Goal: Task Accomplishment & Management: Use online tool/utility

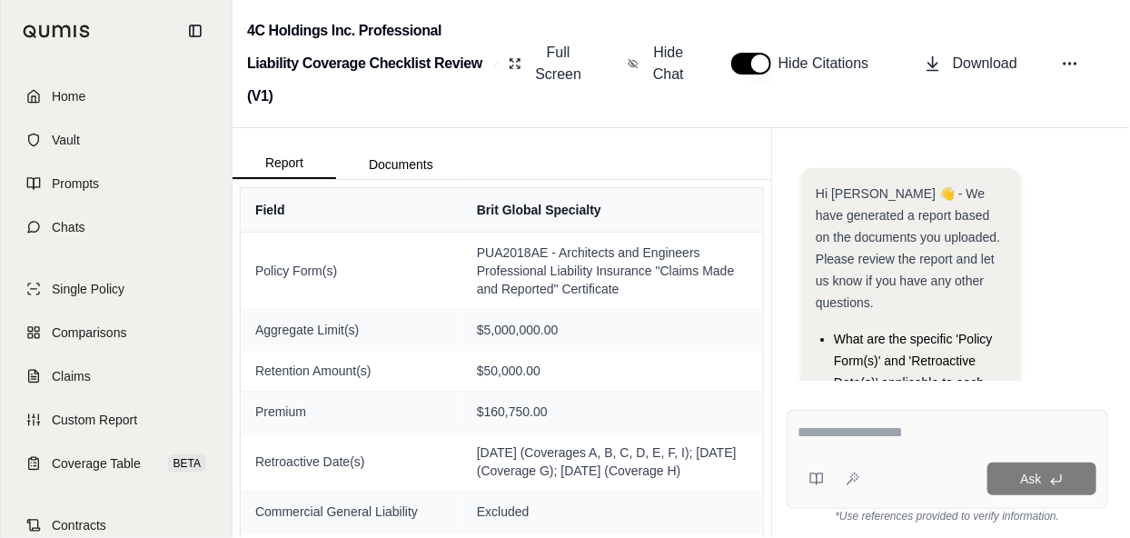
scroll to position [322, 0]
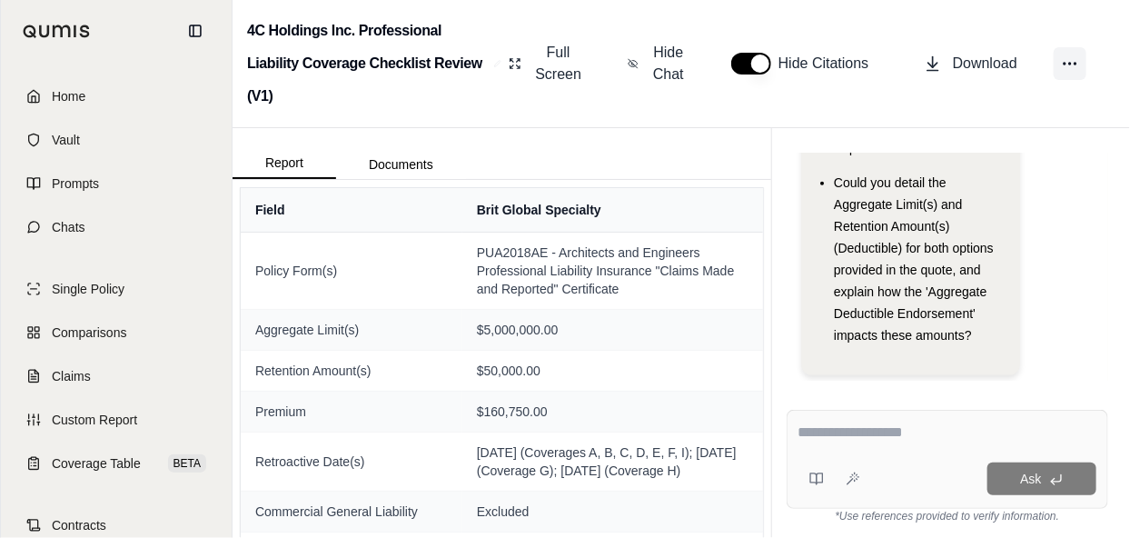
click at [1069, 59] on icon at bounding box center [1070, 64] width 18 height 18
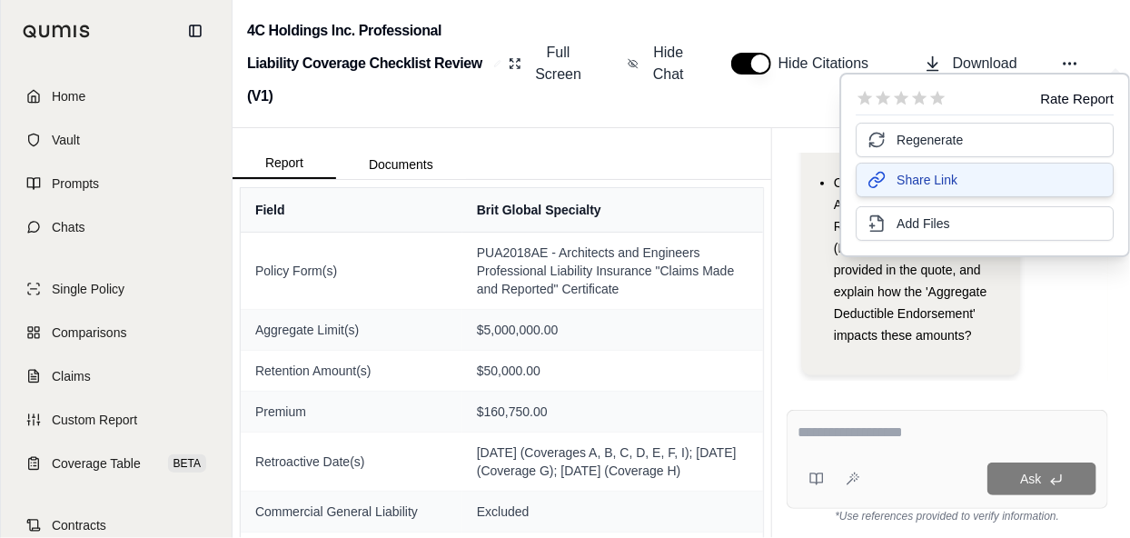
click at [945, 179] on span "Share Link" at bounding box center [927, 180] width 61 height 18
click at [1102, 313] on div "Hi [PERSON_NAME] 👋 - We have generated a report based on the documents you uplo…" at bounding box center [948, 267] width 322 height 227
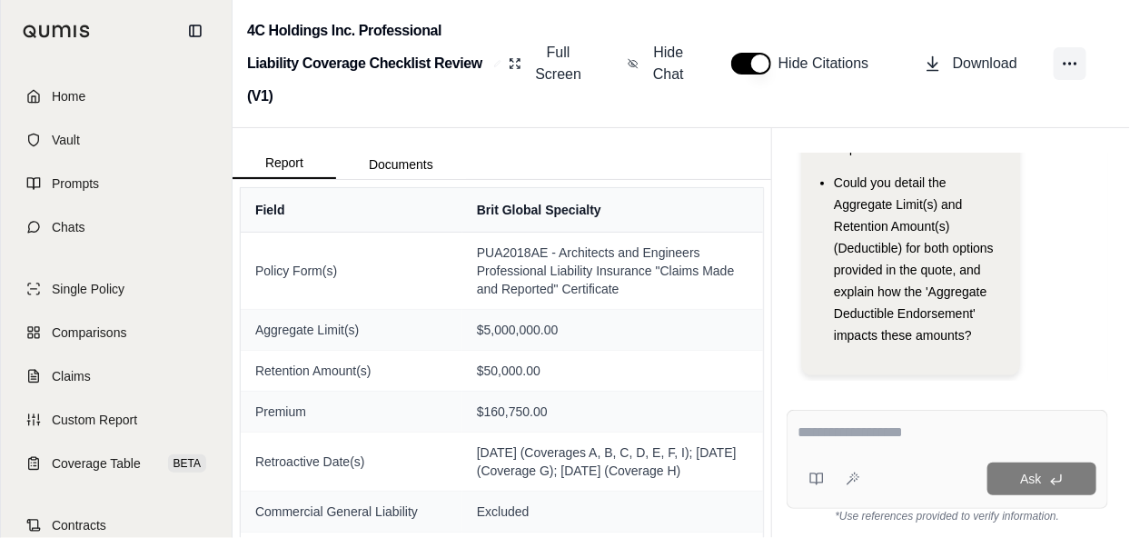
click at [1074, 57] on icon at bounding box center [1070, 64] width 18 height 18
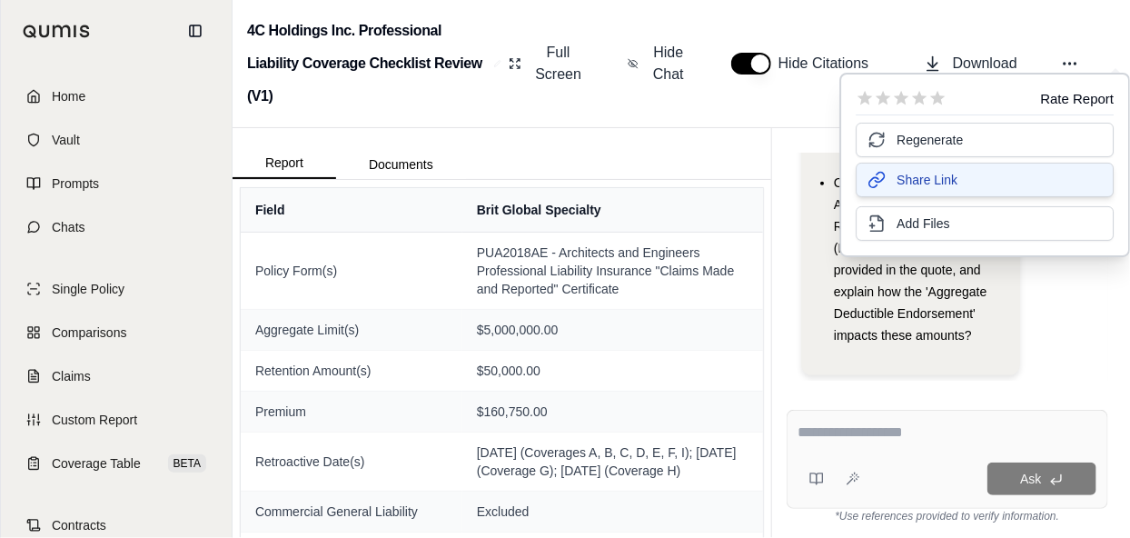
click at [957, 179] on button "Share Link" at bounding box center [985, 180] width 258 height 35
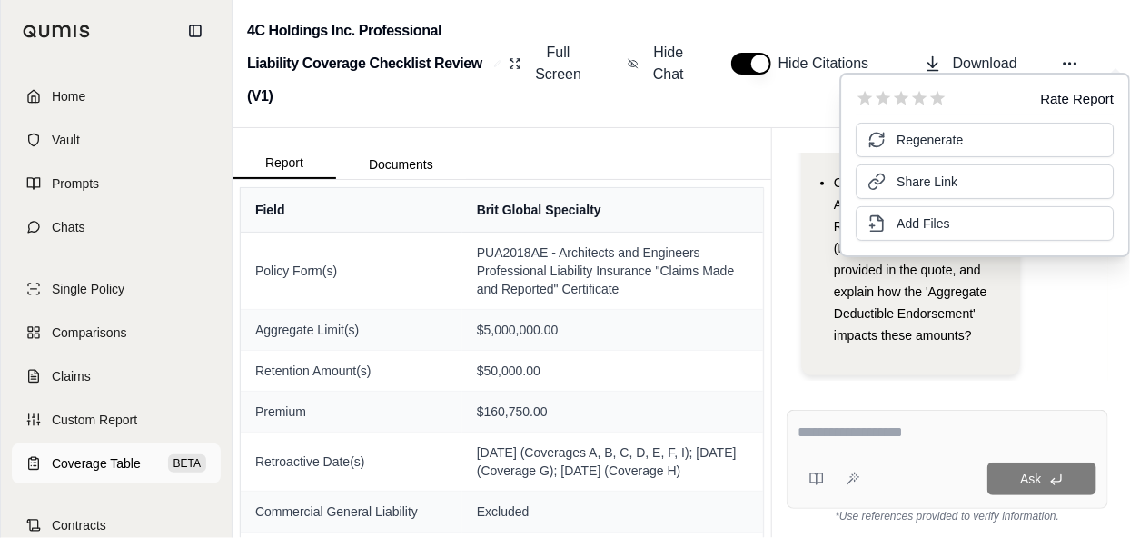
click at [95, 456] on span "Coverage Table" at bounding box center [96, 463] width 89 height 18
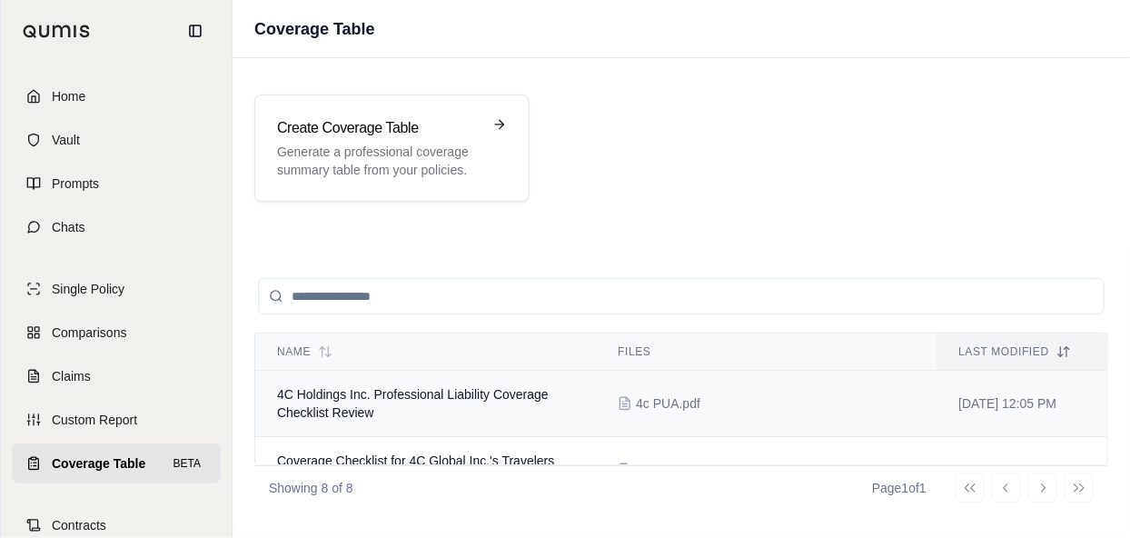
scroll to position [91, 0]
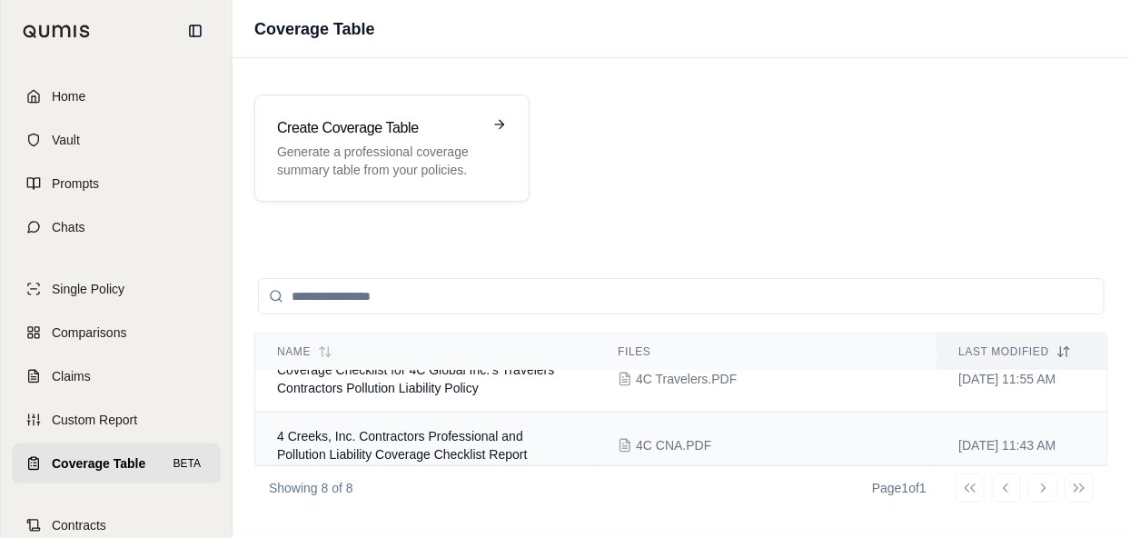
click at [750, 428] on td "4C CNA.PDF" at bounding box center [766, 446] width 341 height 66
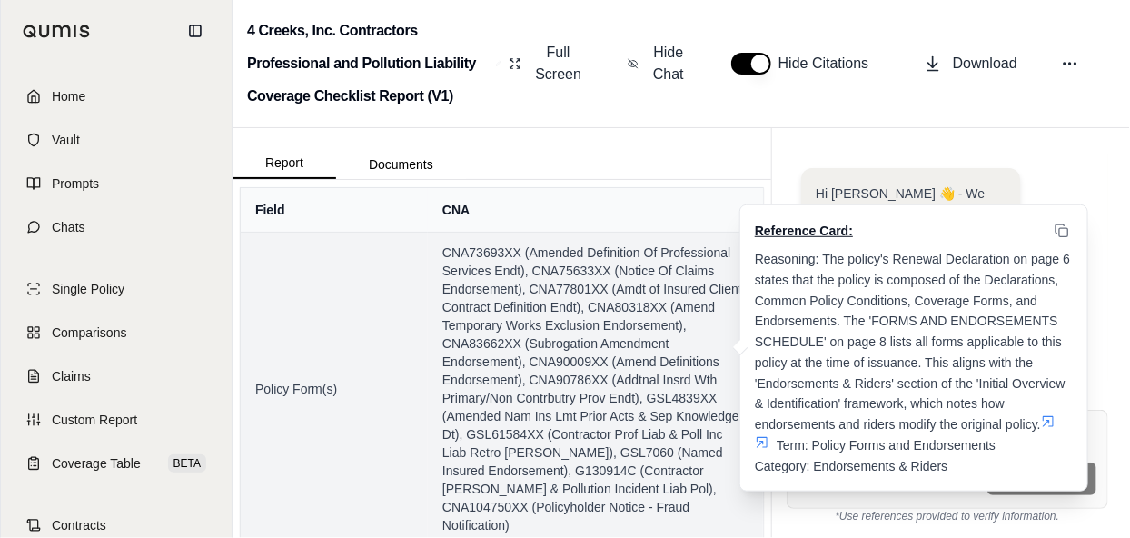
scroll to position [300, 0]
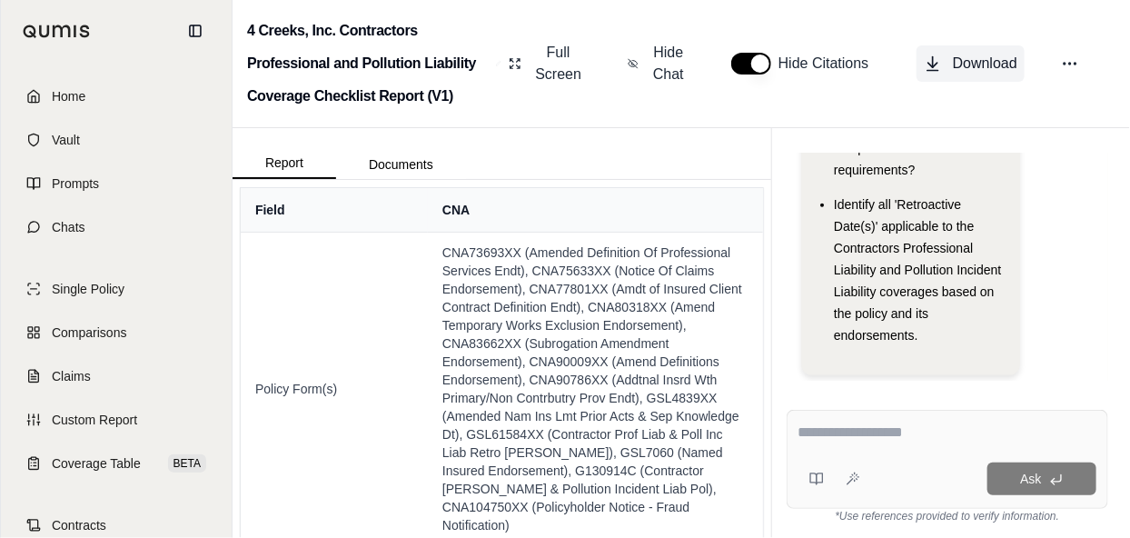
click at [979, 59] on span "Download" at bounding box center [985, 64] width 65 height 22
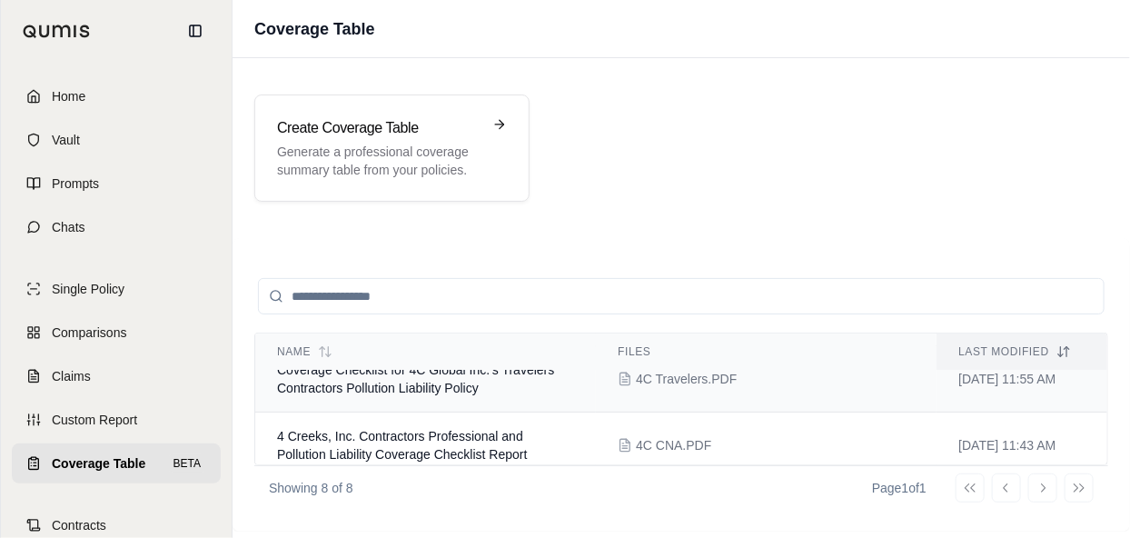
scroll to position [182, 0]
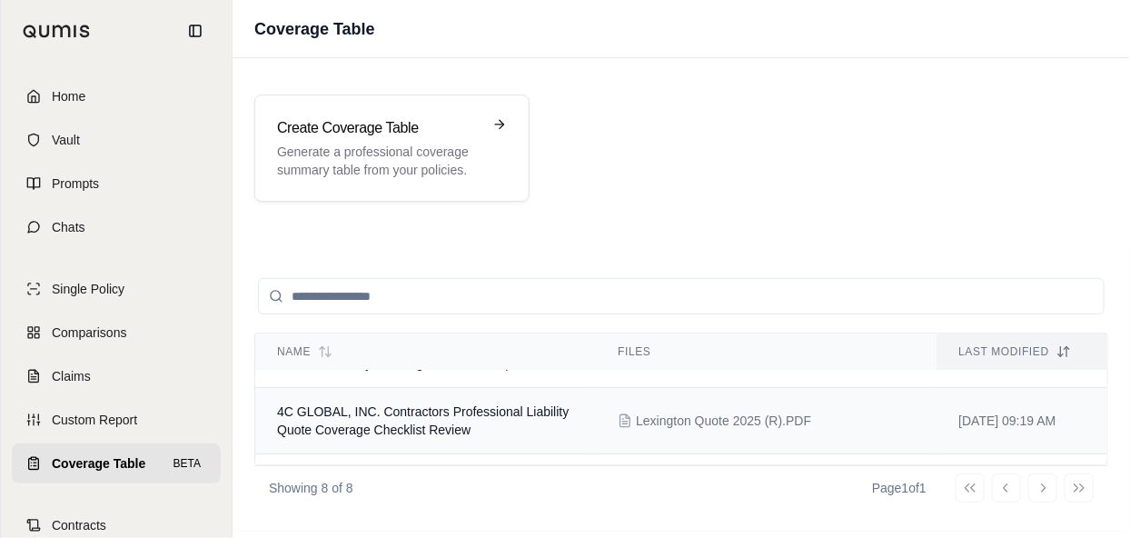
click at [538, 430] on td "4C GLOBAL, INC. Contractors Professional Liability Quote Coverage Checklist Rev…" at bounding box center [425, 421] width 341 height 66
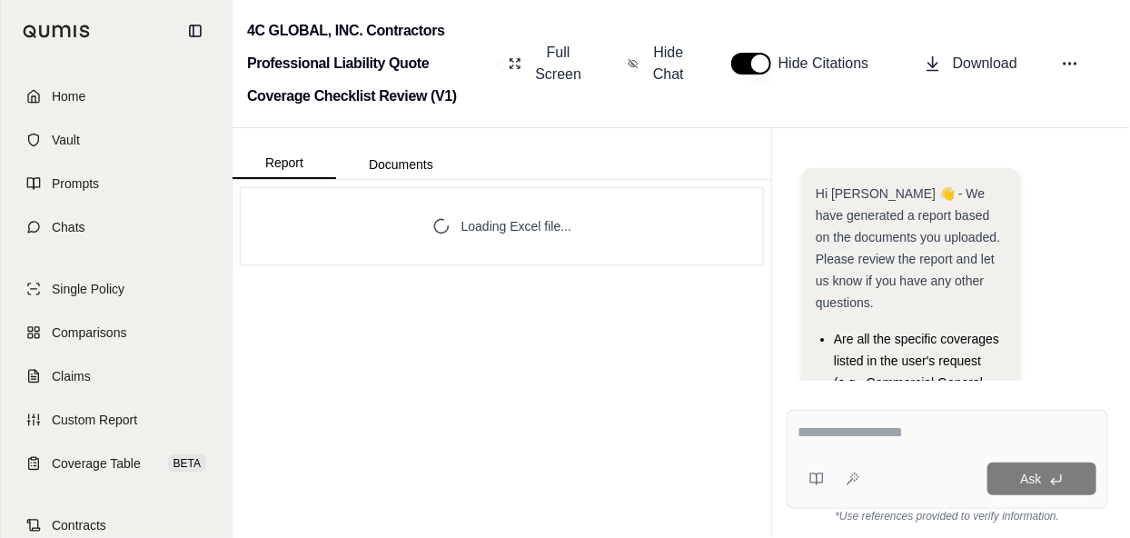
scroll to position [386, 0]
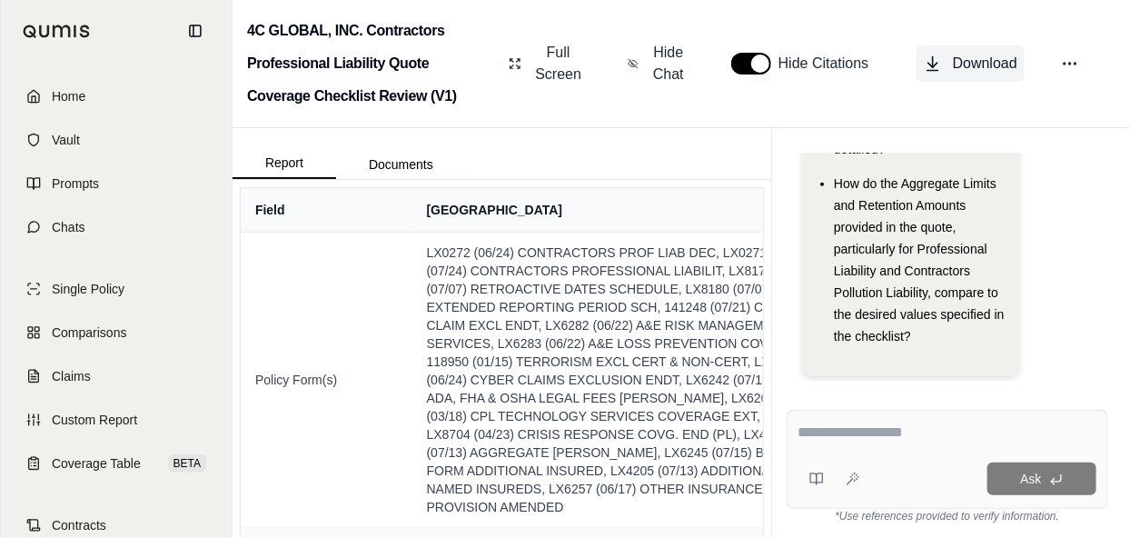
click at [986, 69] on span "Download" at bounding box center [985, 64] width 65 height 22
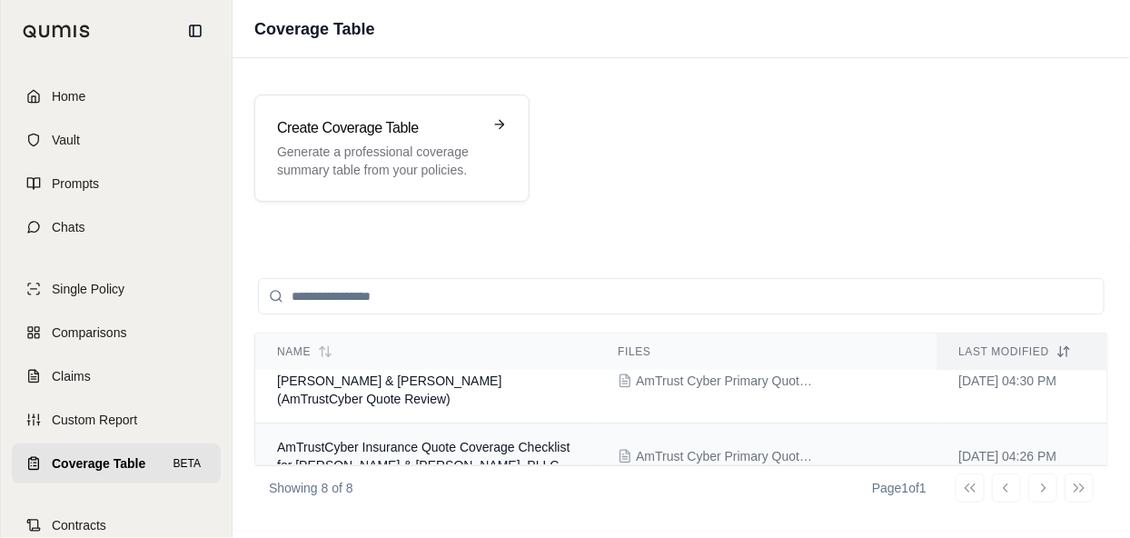
scroll to position [182, 0]
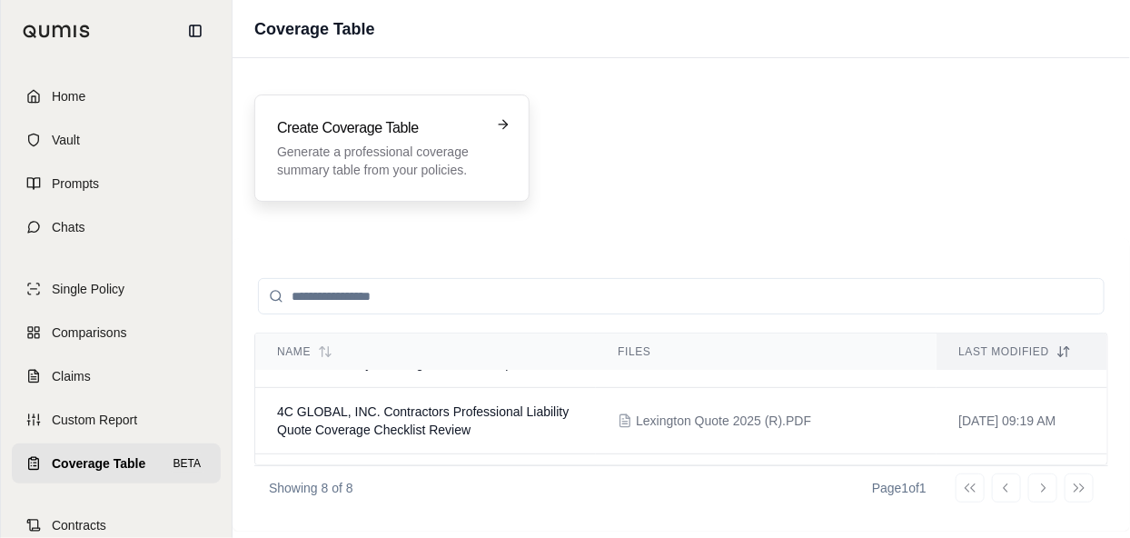
click at [405, 146] on p "Generate a professional coverage summary table from your policies." at bounding box center [379, 161] width 204 height 36
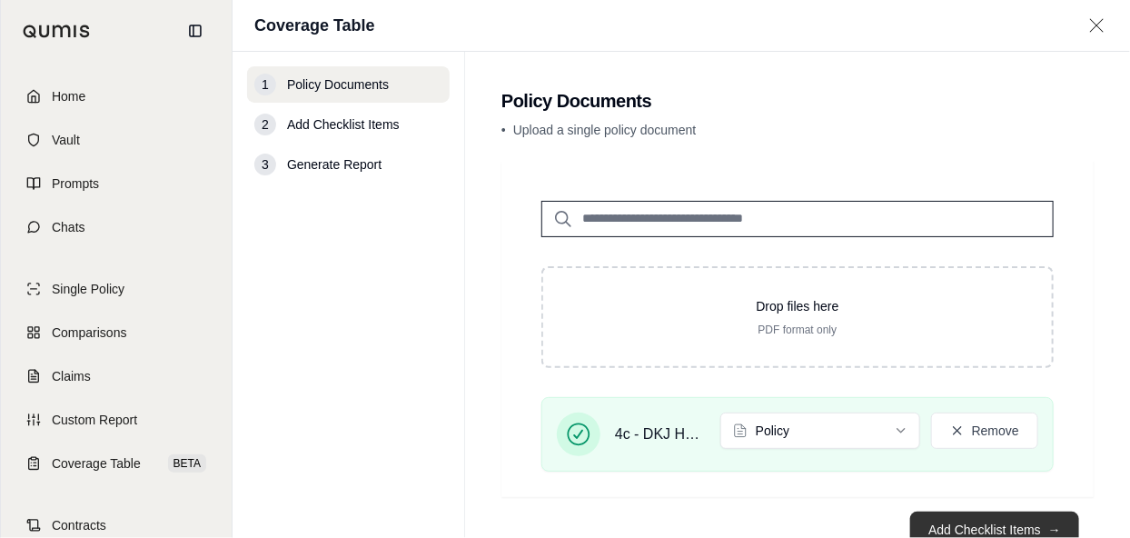
click at [984, 516] on button "Add Checklist Items →" at bounding box center [994, 530] width 169 height 36
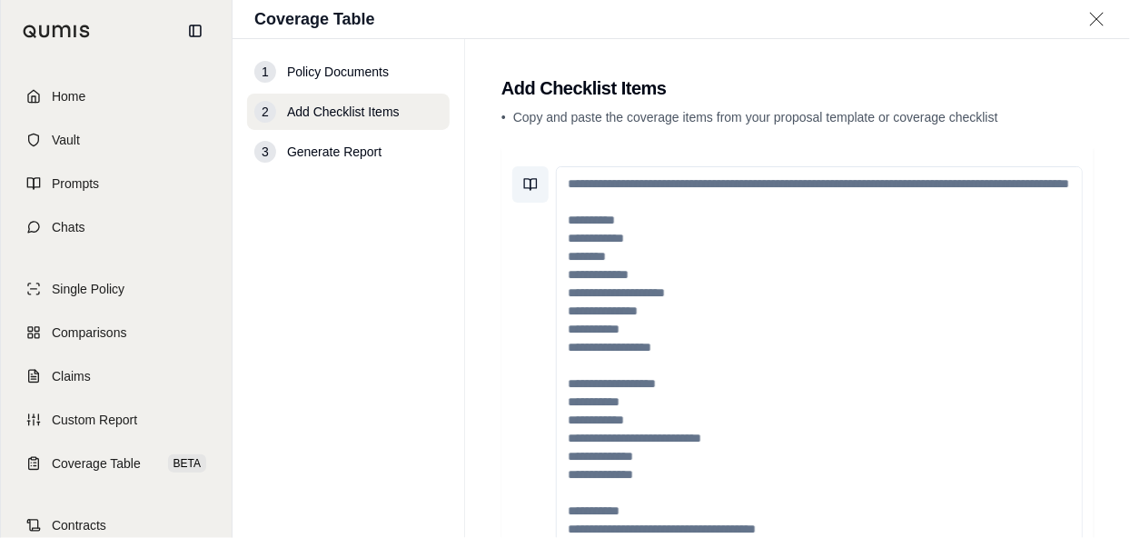
click at [526, 179] on icon at bounding box center [527, 184] width 6 height 11
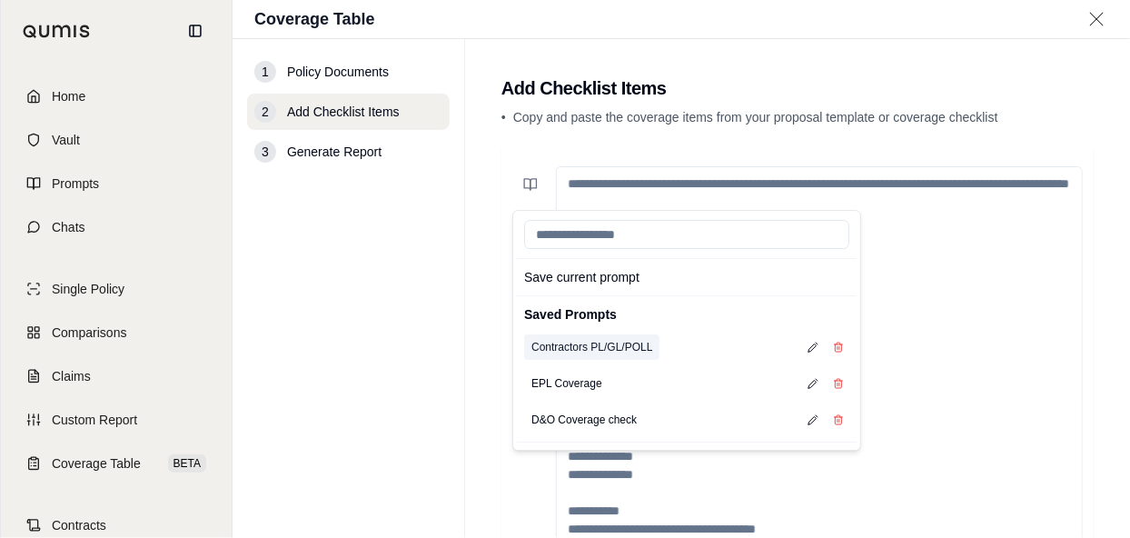
click at [616, 343] on button "Contractors PL/GL/POLL" at bounding box center [591, 346] width 135 height 25
type textarea "**********"
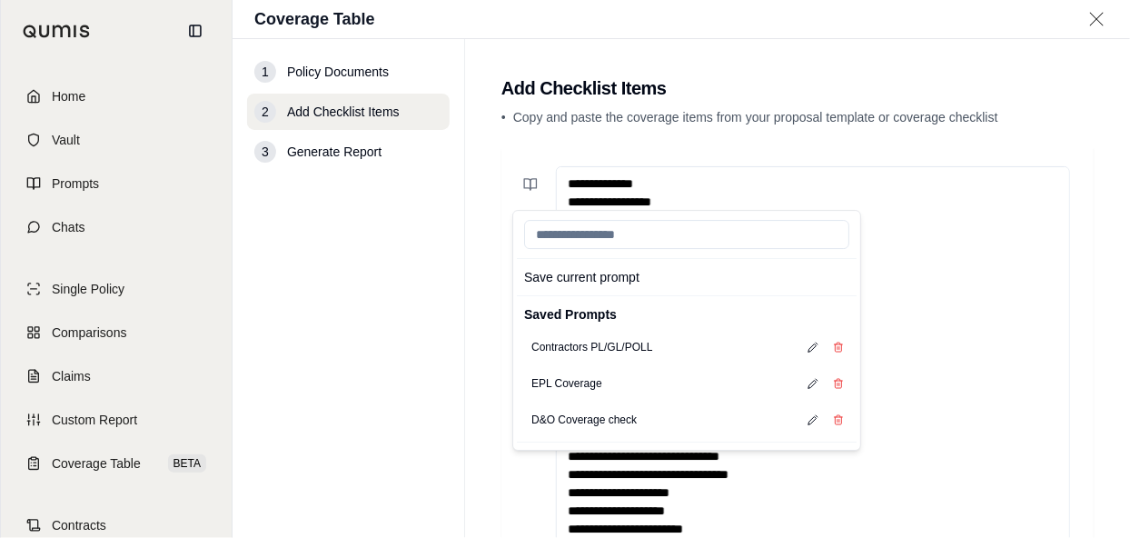
click at [1084, 271] on main "Add Checklist Items • Copy and paste the coverage items from your proposal temp…" at bounding box center [797, 288] width 665 height 499
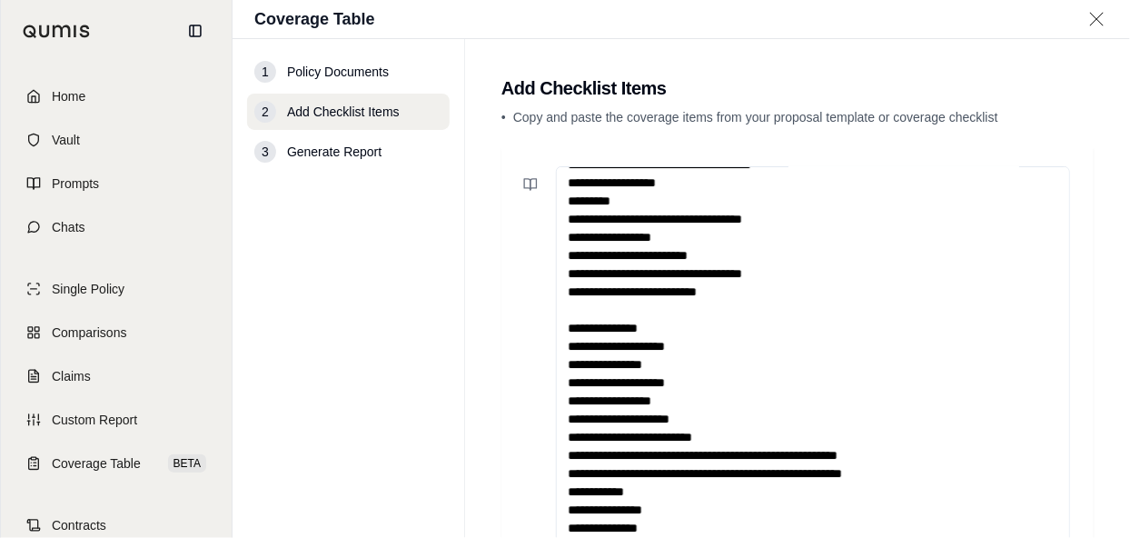
scroll to position [246, 0]
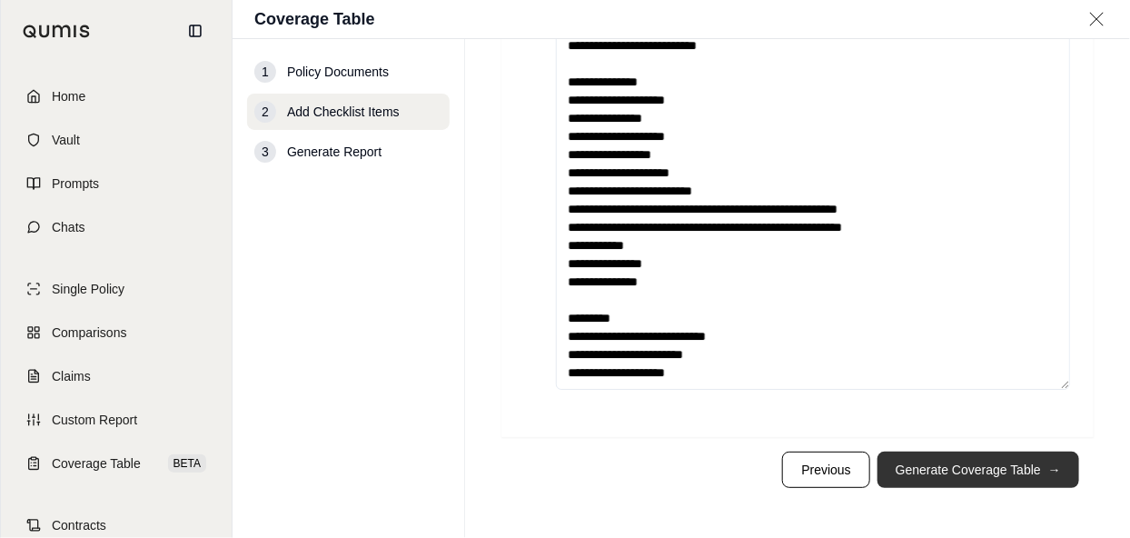
click at [1017, 478] on button "Generate Coverage Table →" at bounding box center [979, 470] width 202 height 36
